Goal: Download file/media

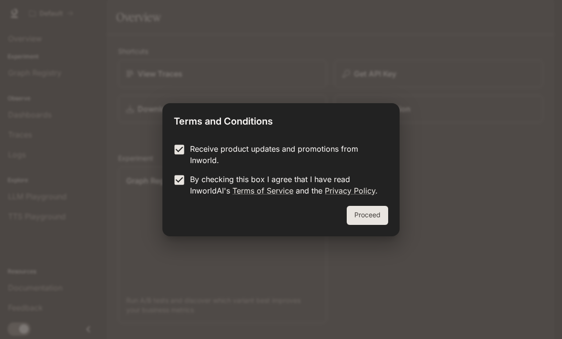
click at [379, 223] on button "Proceed" at bounding box center [367, 215] width 41 height 19
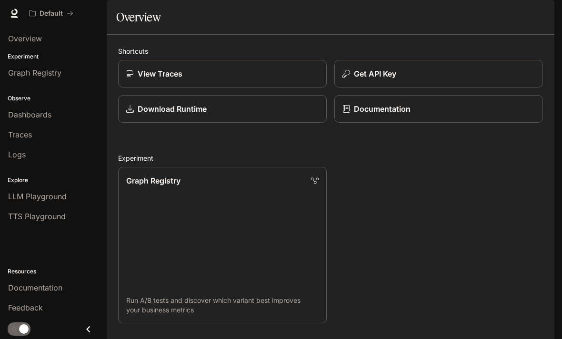
scroll to position [30, 0]
click at [13, 117] on span "Dashboards" at bounding box center [29, 114] width 43 height 11
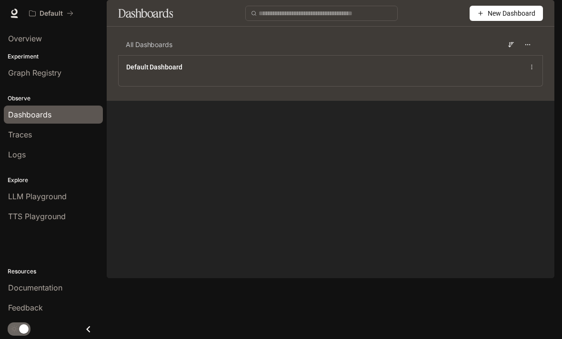
click at [15, 40] on span "Overview" at bounding box center [25, 38] width 34 height 11
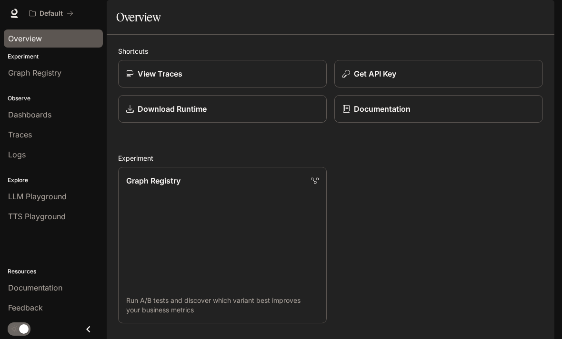
click at [12, 14] on icon at bounding box center [15, 14] width 10 height 10
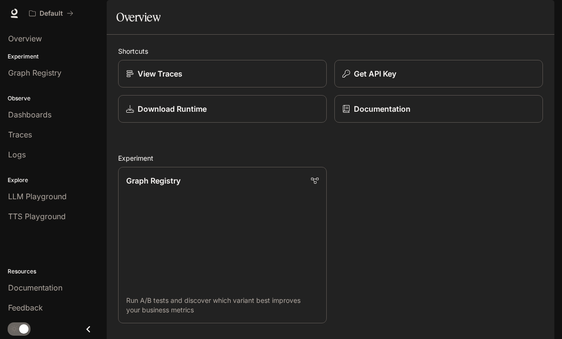
click at [14, 120] on link "Dashboards" at bounding box center [53, 115] width 99 height 18
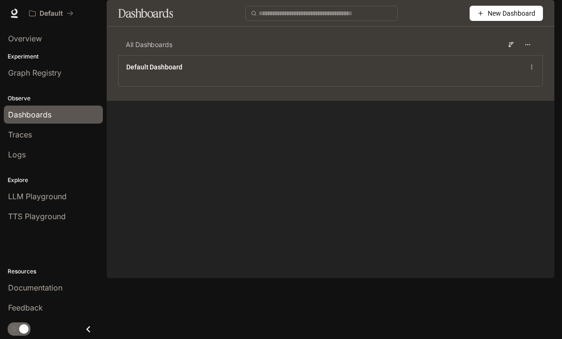
click at [17, 41] on span "Overview" at bounding box center [25, 38] width 34 height 11
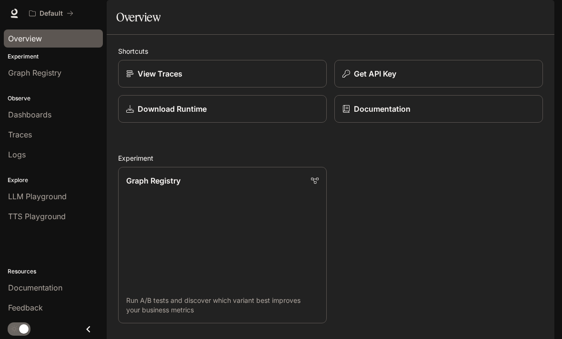
scroll to position [595, 0]
click at [516, 9] on span "Documentation" at bounding box center [496, 14] width 47 height 12
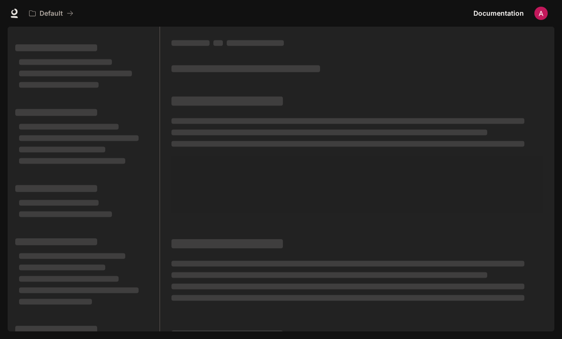
click at [542, 14] on img "button" at bounding box center [540, 13] width 13 height 13
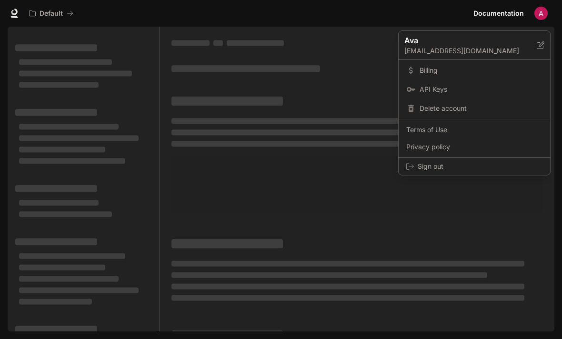
click at [44, 20] on div at bounding box center [281, 169] width 562 height 339
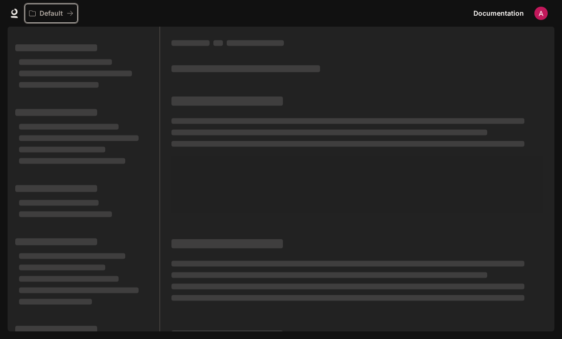
click at [42, 19] on button "Default" at bounding box center [51, 13] width 53 height 19
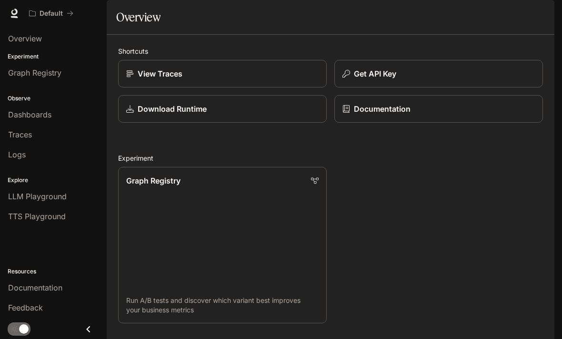
click at [20, 149] on link "Logs" at bounding box center [53, 155] width 99 height 18
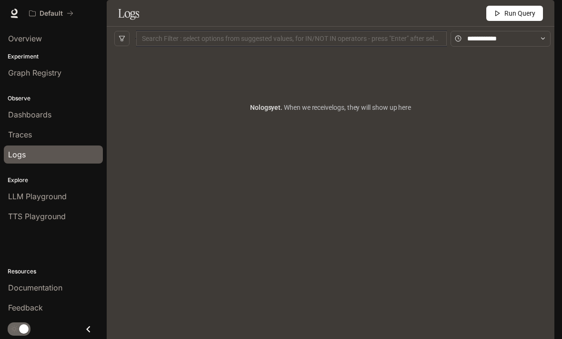
click at [23, 154] on span "Logs" at bounding box center [17, 154] width 18 height 11
click at [524, 19] on span "Run Query" at bounding box center [519, 13] width 31 height 10
click at [513, 21] on button "Run Query" at bounding box center [514, 13] width 57 height 15
click at [18, 102] on p "Observe" at bounding box center [53, 98] width 107 height 9
click at [15, 11] on icon at bounding box center [15, 14] width 10 height 10
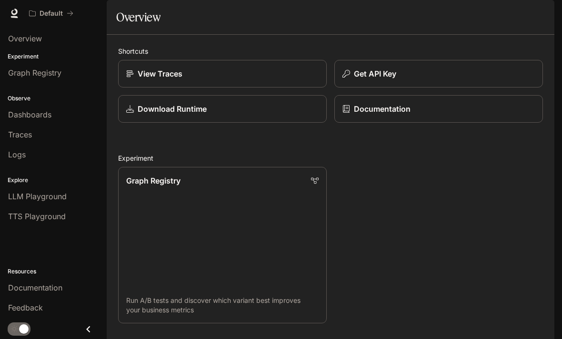
click at [136, 115] on div "Download Runtime" at bounding box center [222, 108] width 192 height 11
click at [505, 0] on div "Default Documentation Documentation" at bounding box center [281, 13] width 562 height 27
